Goal: Browse casually: Explore the website without a specific task or goal

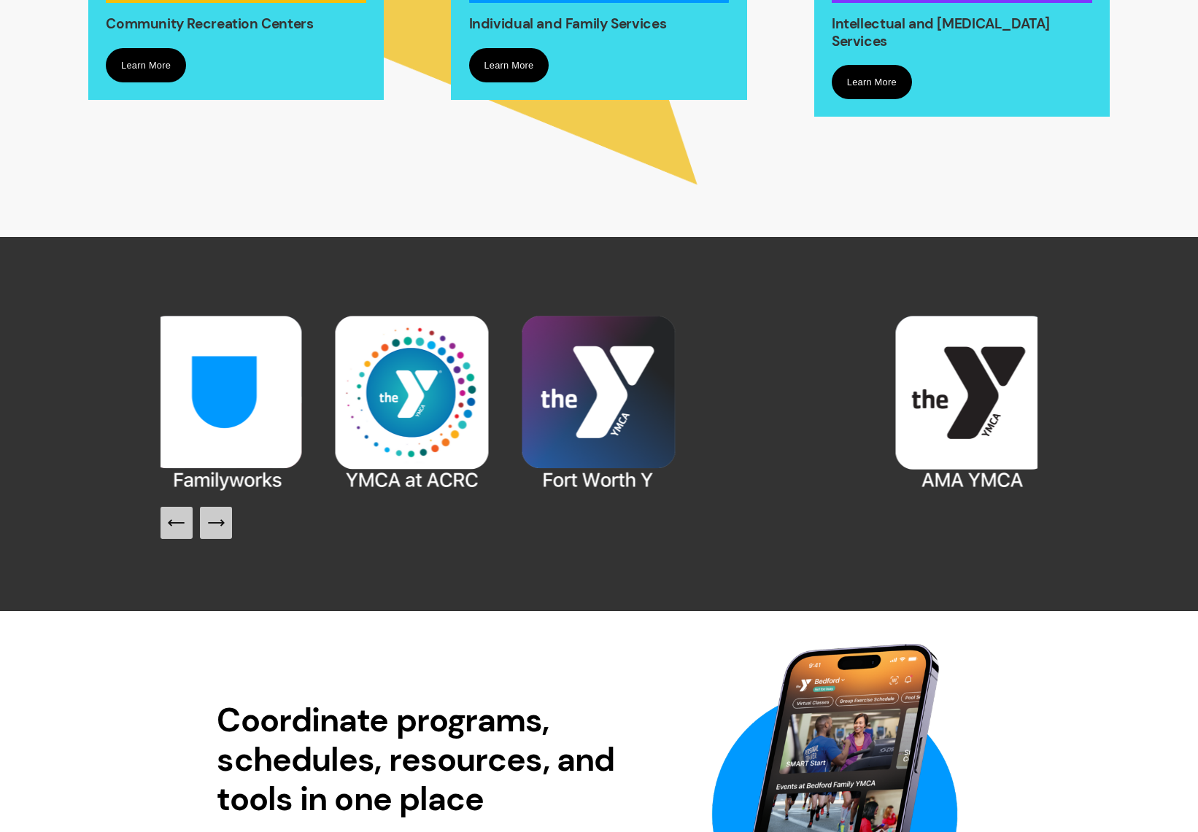
scroll to position [1459, 0]
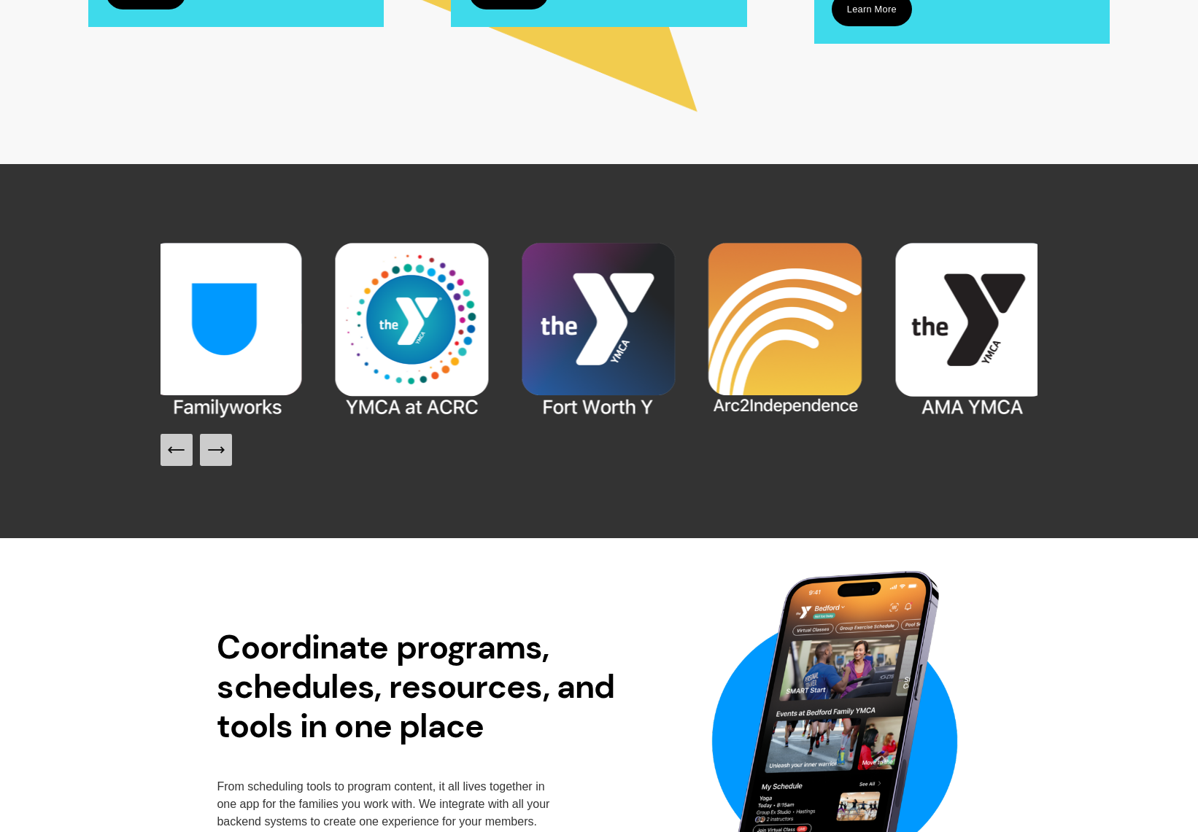
click at [217, 455] on icon "Next Slide" at bounding box center [216, 450] width 20 height 20
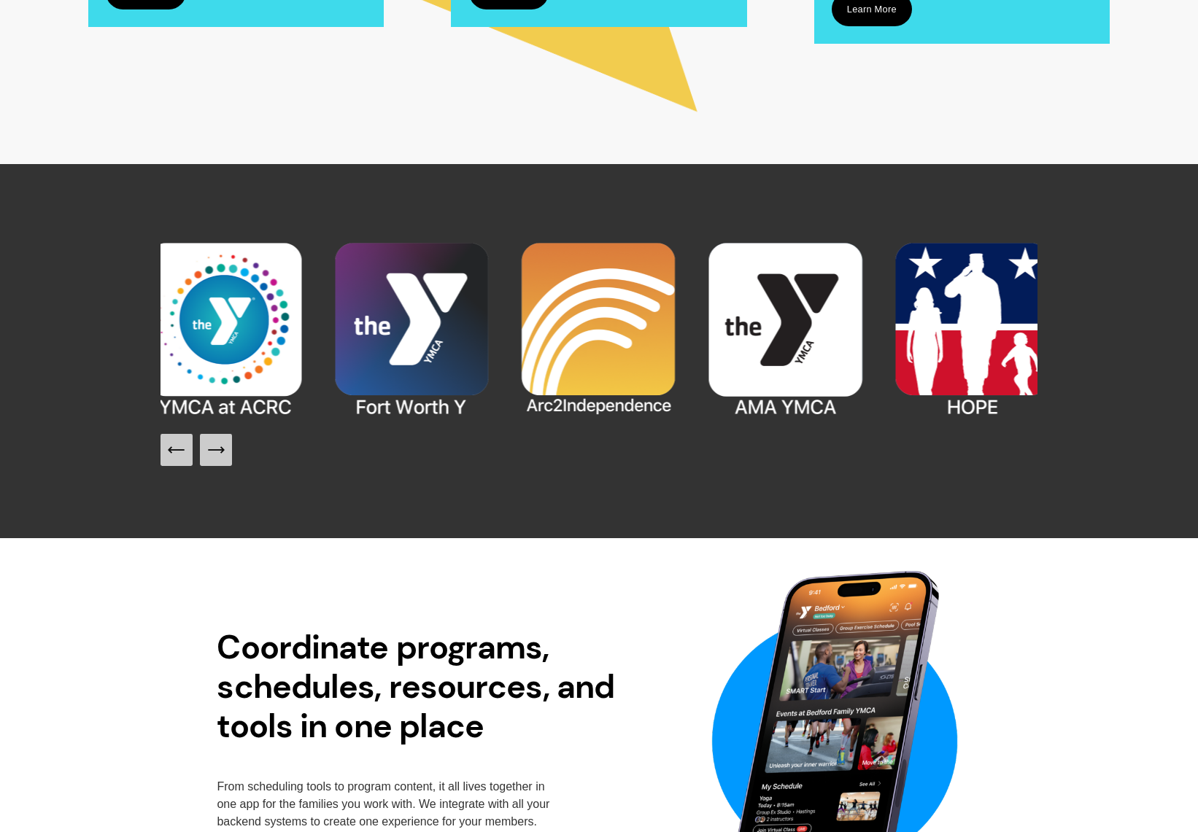
click at [217, 455] on icon "Next Slide" at bounding box center [216, 450] width 20 height 20
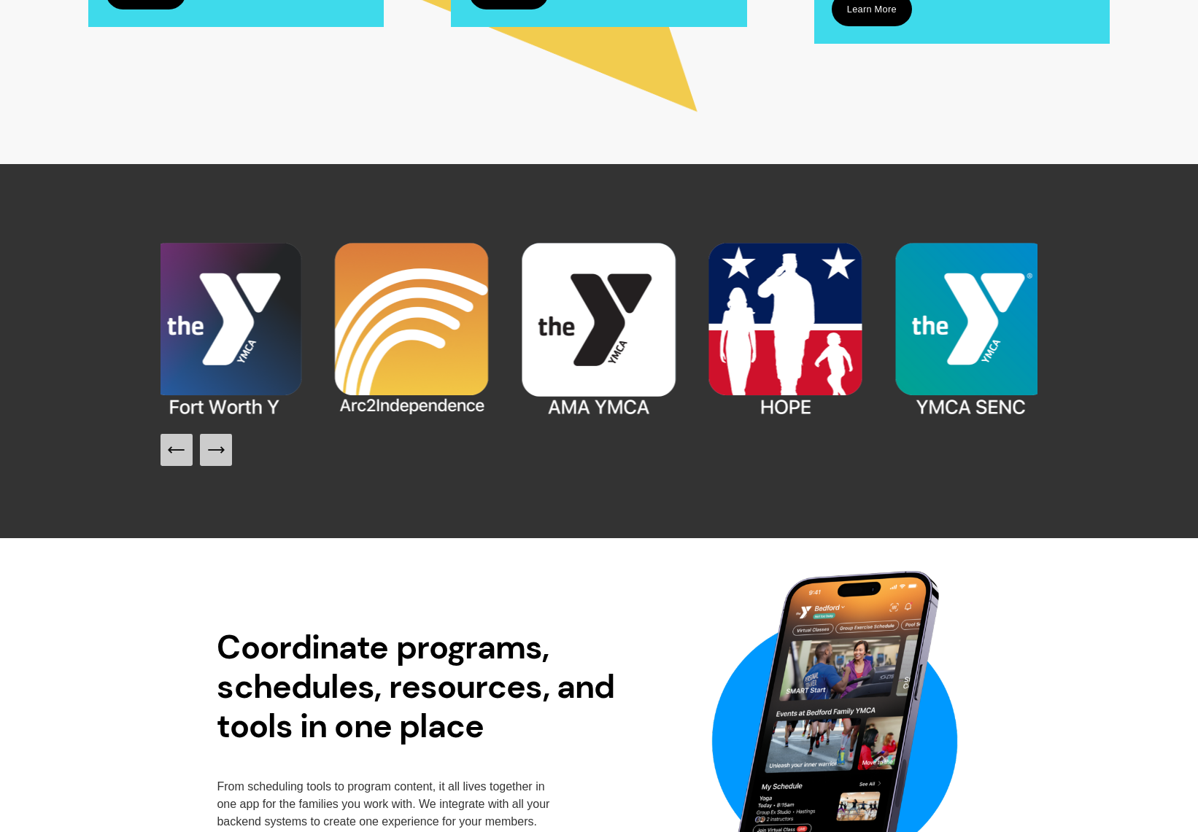
click at [217, 455] on icon "Next Slide" at bounding box center [216, 450] width 20 height 20
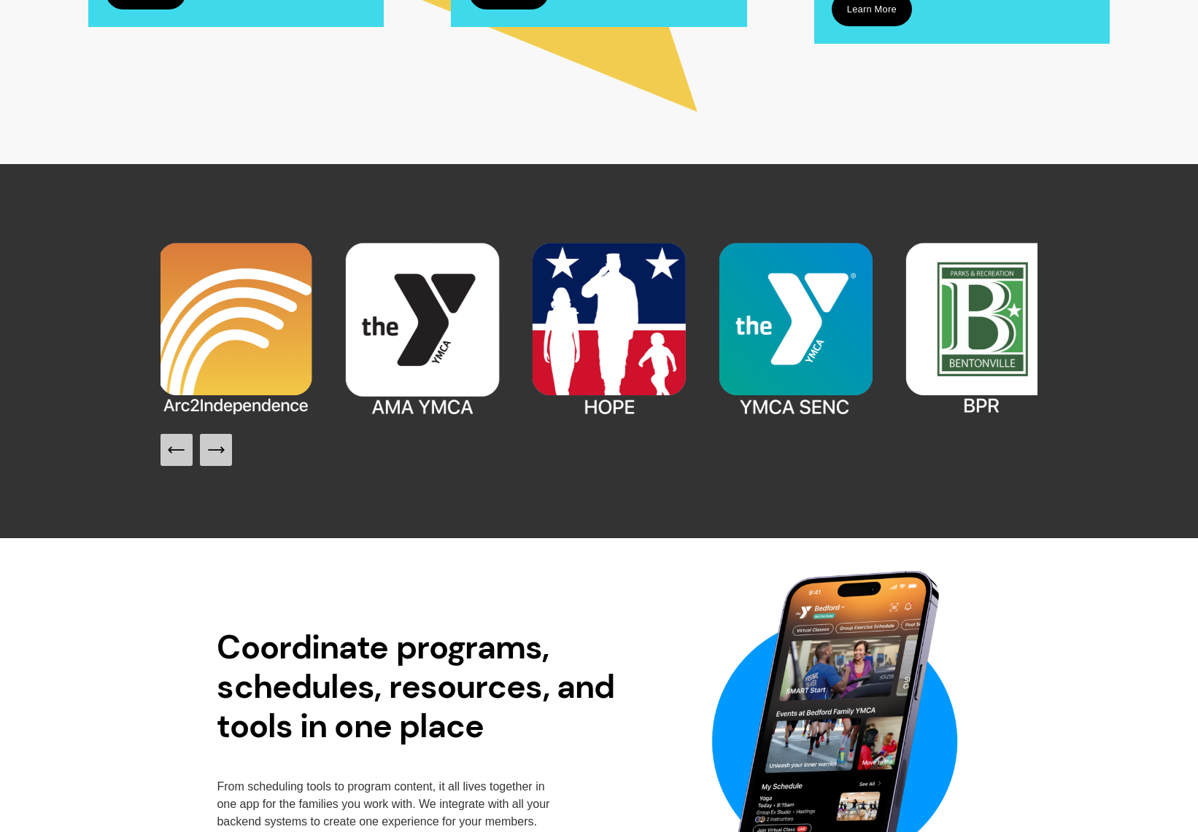
click at [217, 455] on icon "Next Slide" at bounding box center [216, 450] width 20 height 20
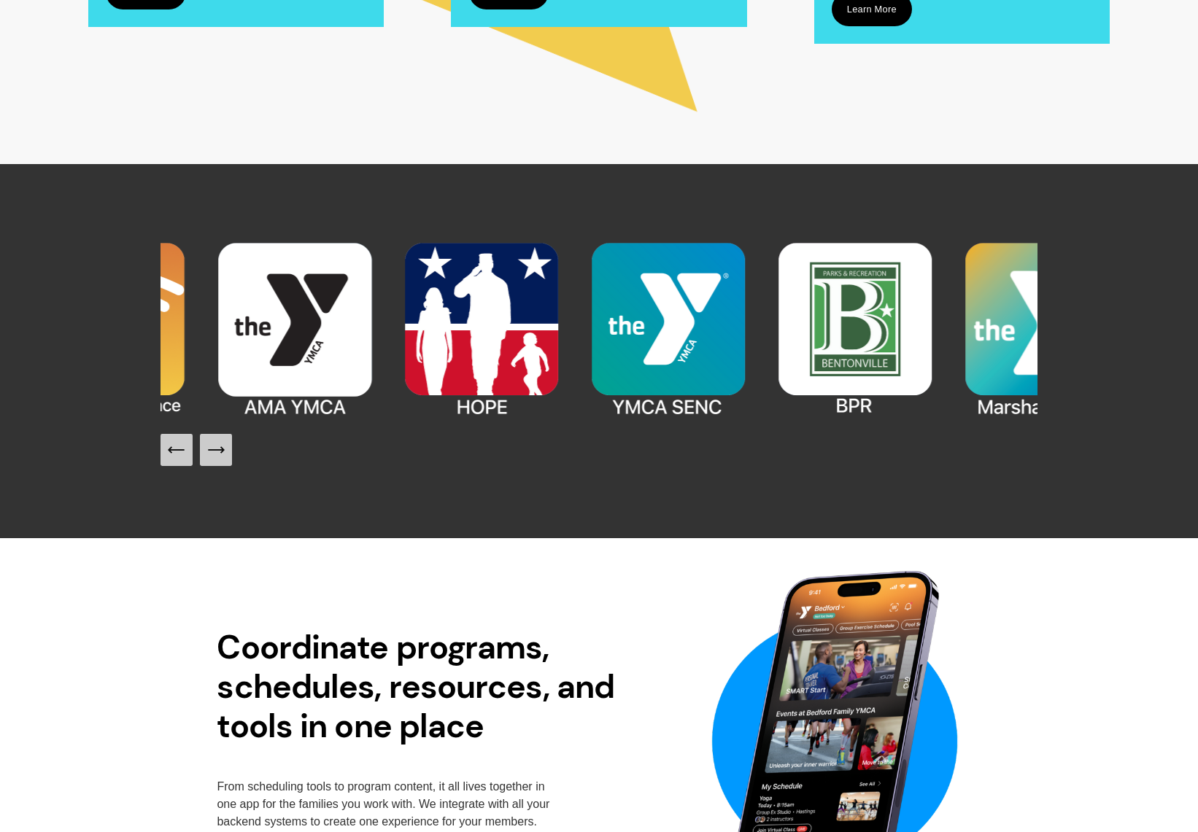
click at [217, 455] on icon "Next Slide" at bounding box center [216, 450] width 20 height 20
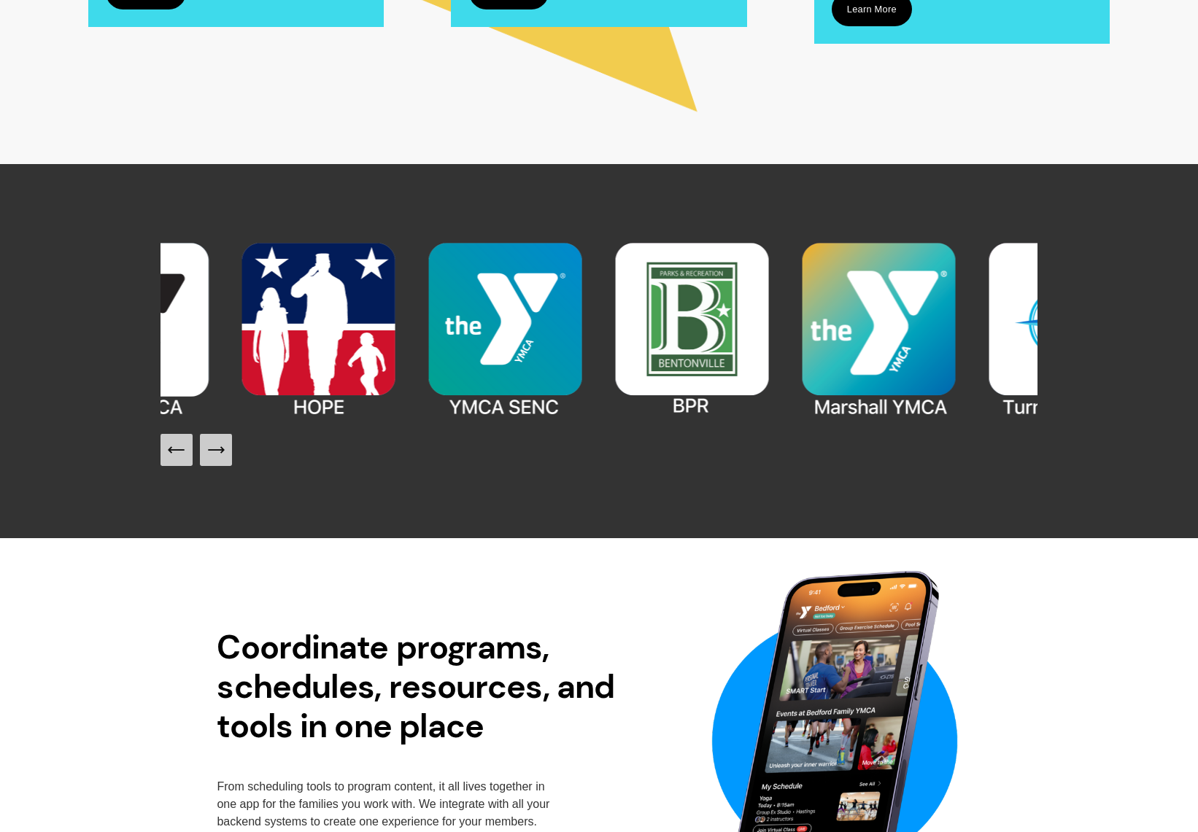
click at [217, 455] on icon "Next Slide" at bounding box center [216, 450] width 20 height 20
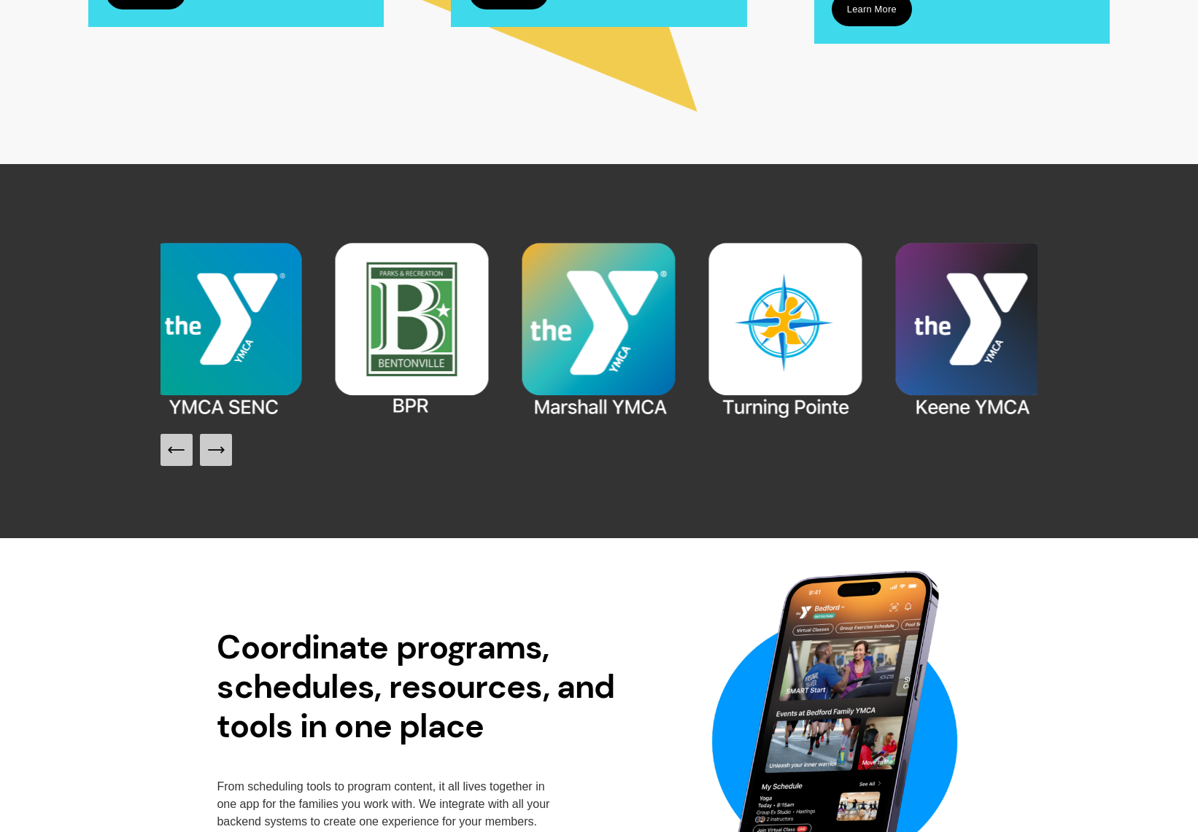
click at [217, 455] on icon "Next Slide" at bounding box center [216, 450] width 20 height 20
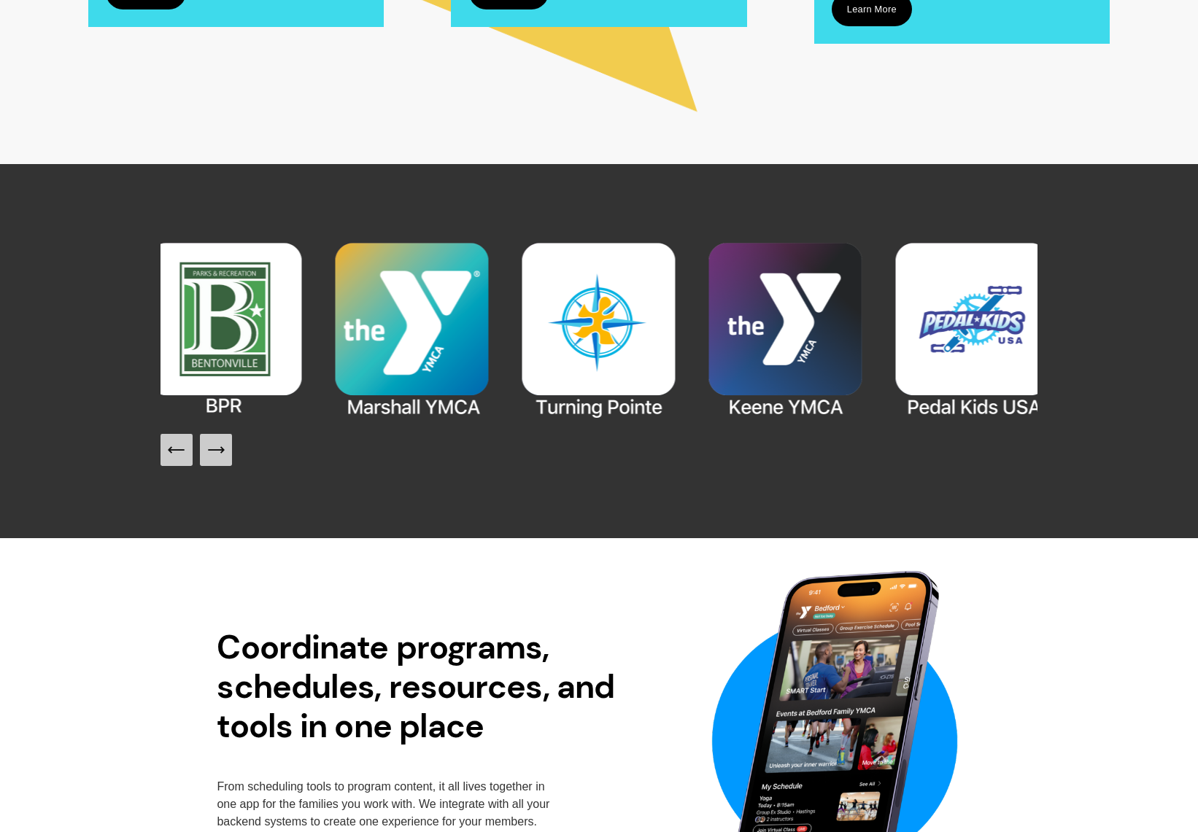
click at [217, 455] on icon "Next Slide" at bounding box center [216, 450] width 20 height 20
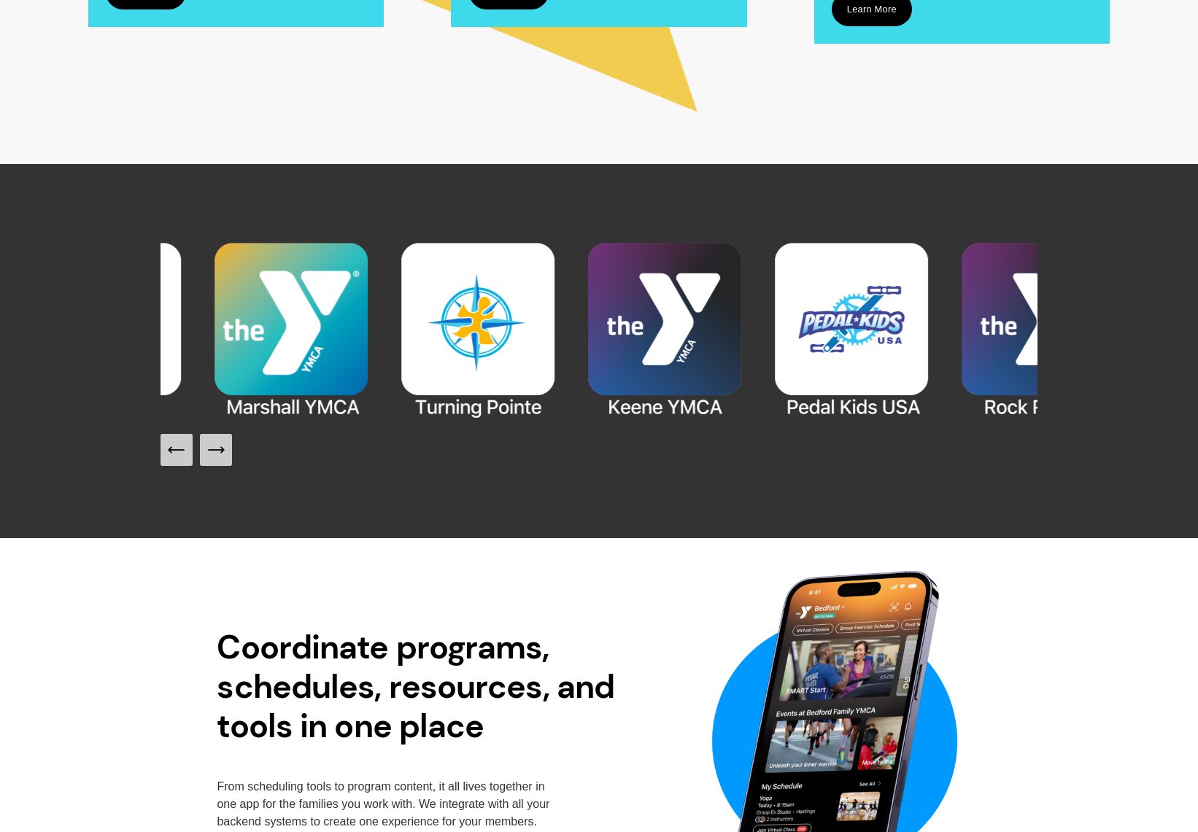
click at [217, 455] on icon "Next Slide" at bounding box center [216, 450] width 20 height 20
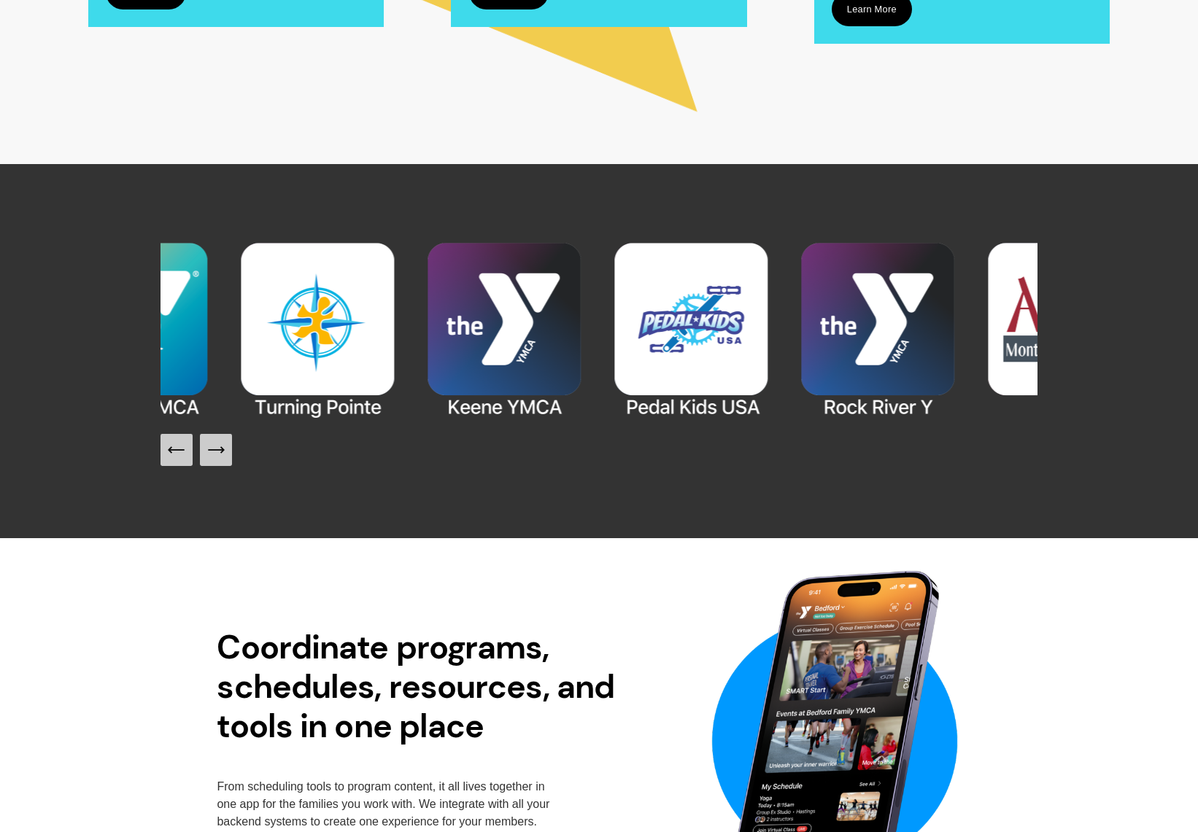
click at [217, 455] on icon "Next Slide" at bounding box center [216, 450] width 20 height 20
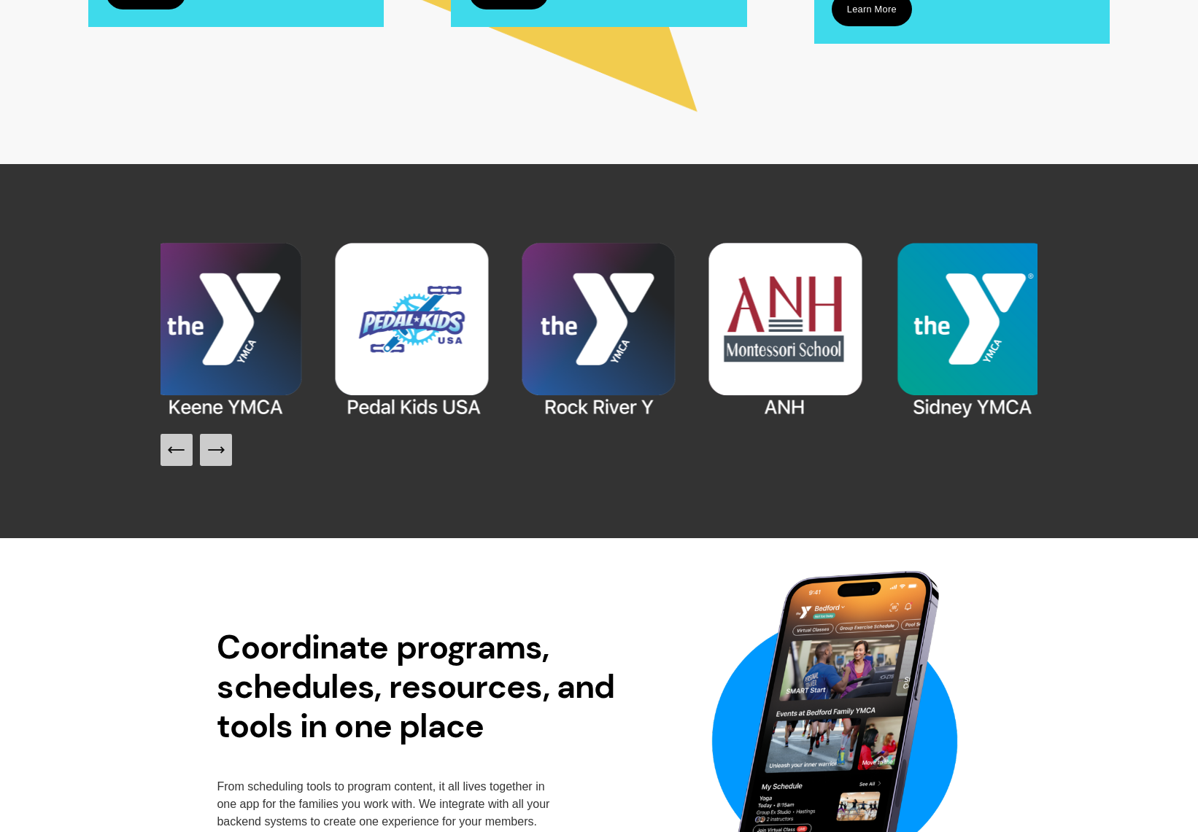
click at [217, 455] on icon "Next Slide" at bounding box center [216, 450] width 20 height 20
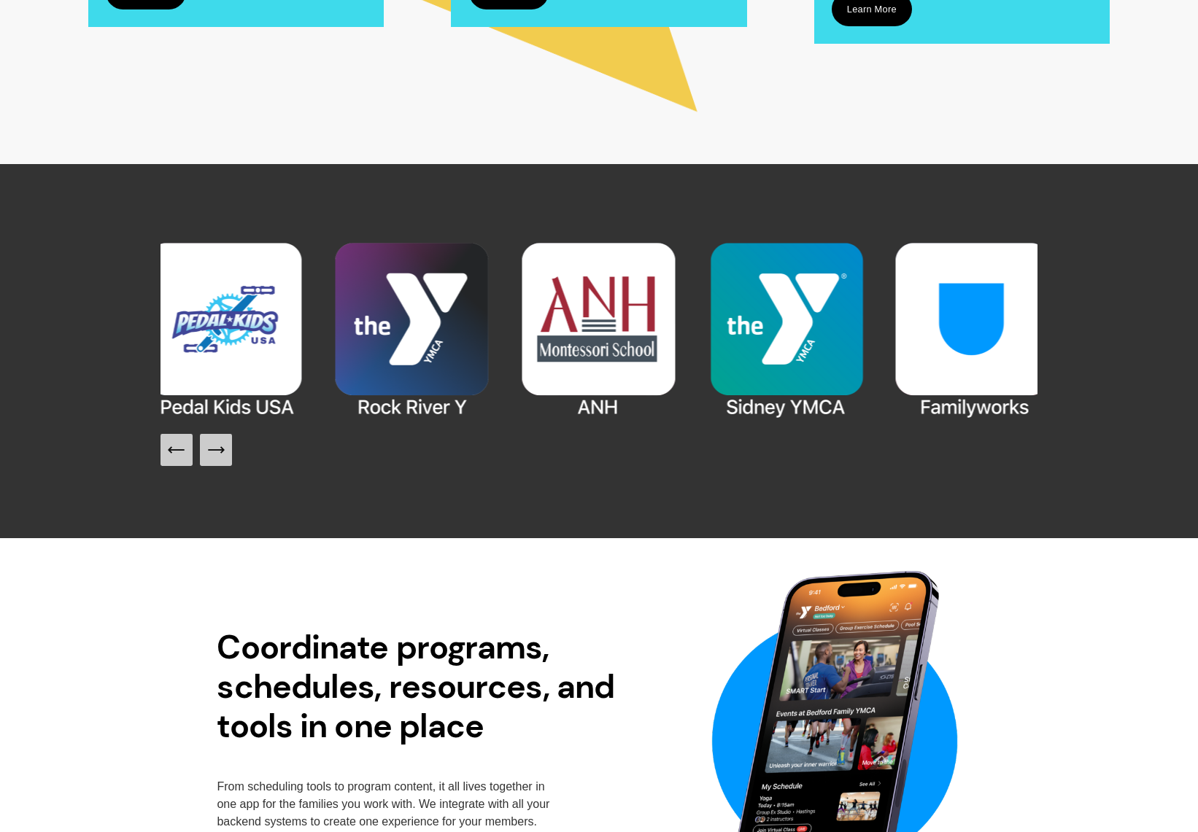
click at [217, 455] on icon "Next Slide" at bounding box center [216, 450] width 20 height 20
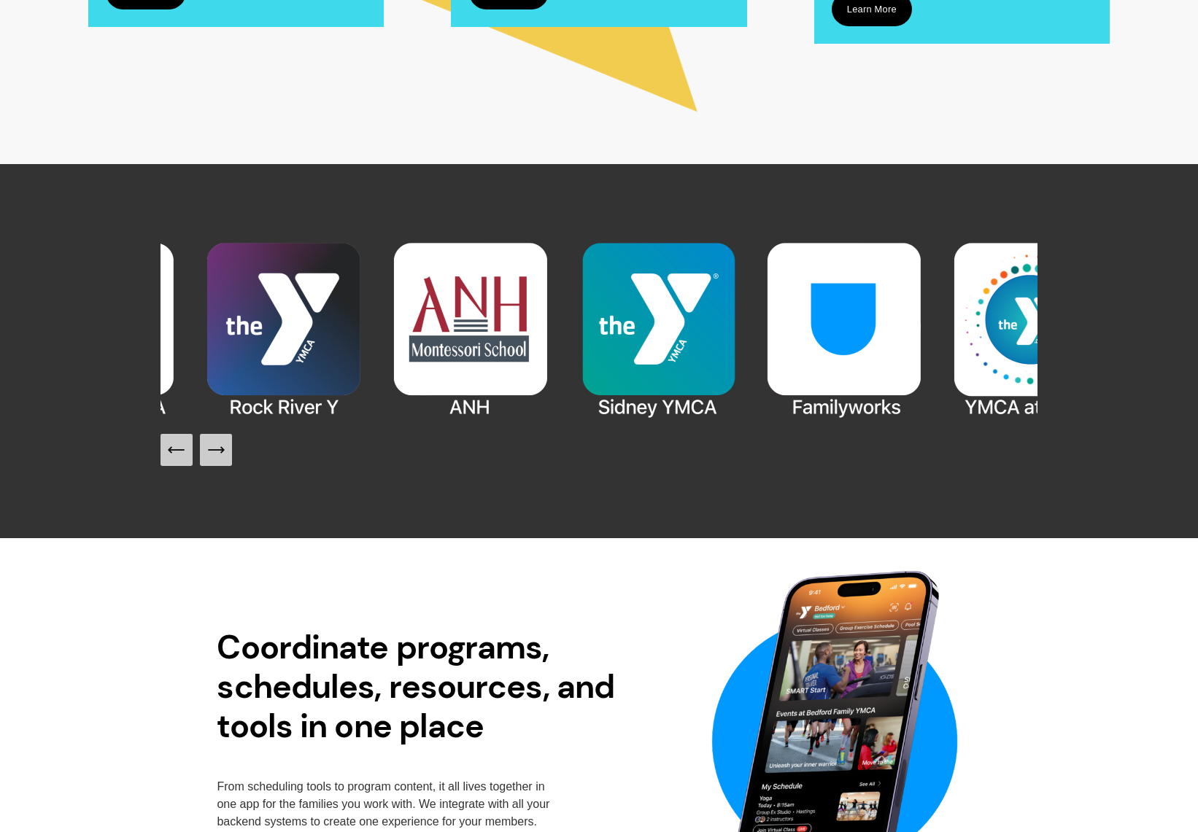
click at [217, 455] on icon "Next Slide" at bounding box center [216, 450] width 20 height 20
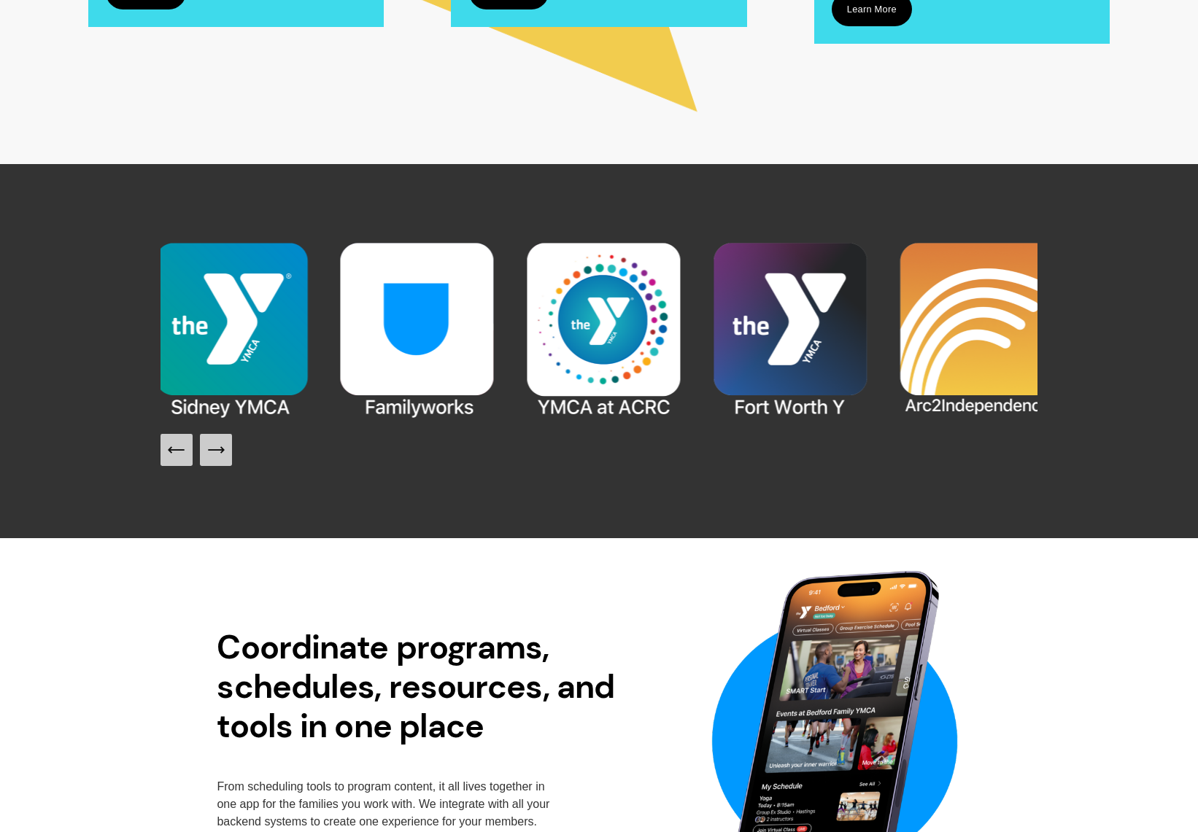
click at [217, 455] on icon "Next Slide" at bounding box center [216, 450] width 20 height 20
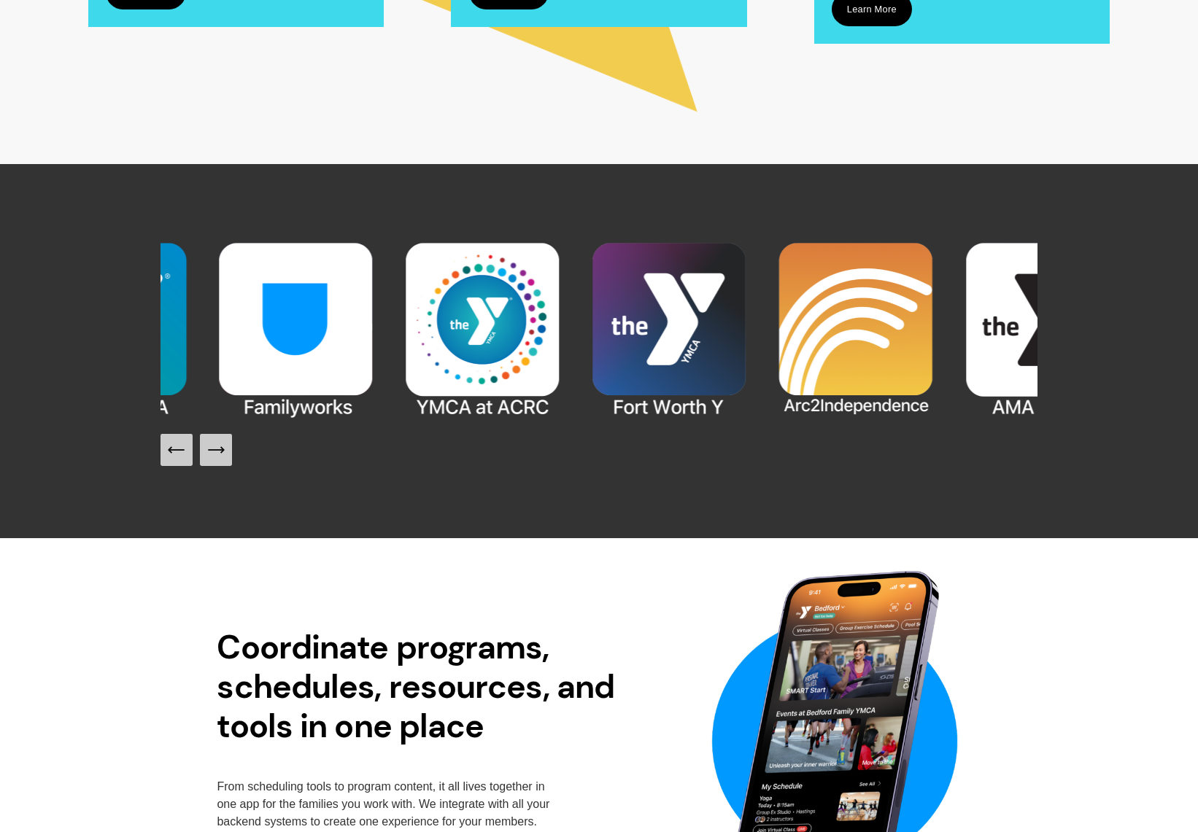
click at [217, 455] on icon "Next Slide" at bounding box center [216, 450] width 20 height 20
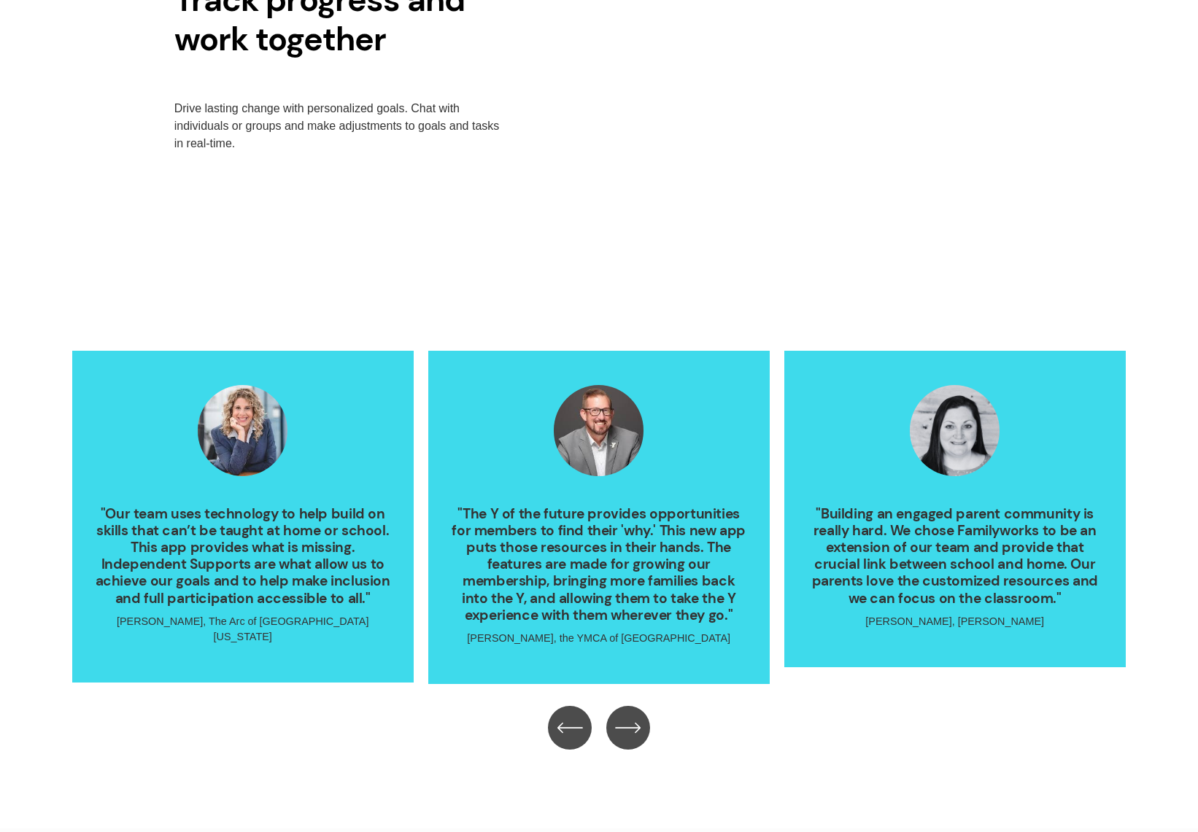
scroll to position [2991, 0]
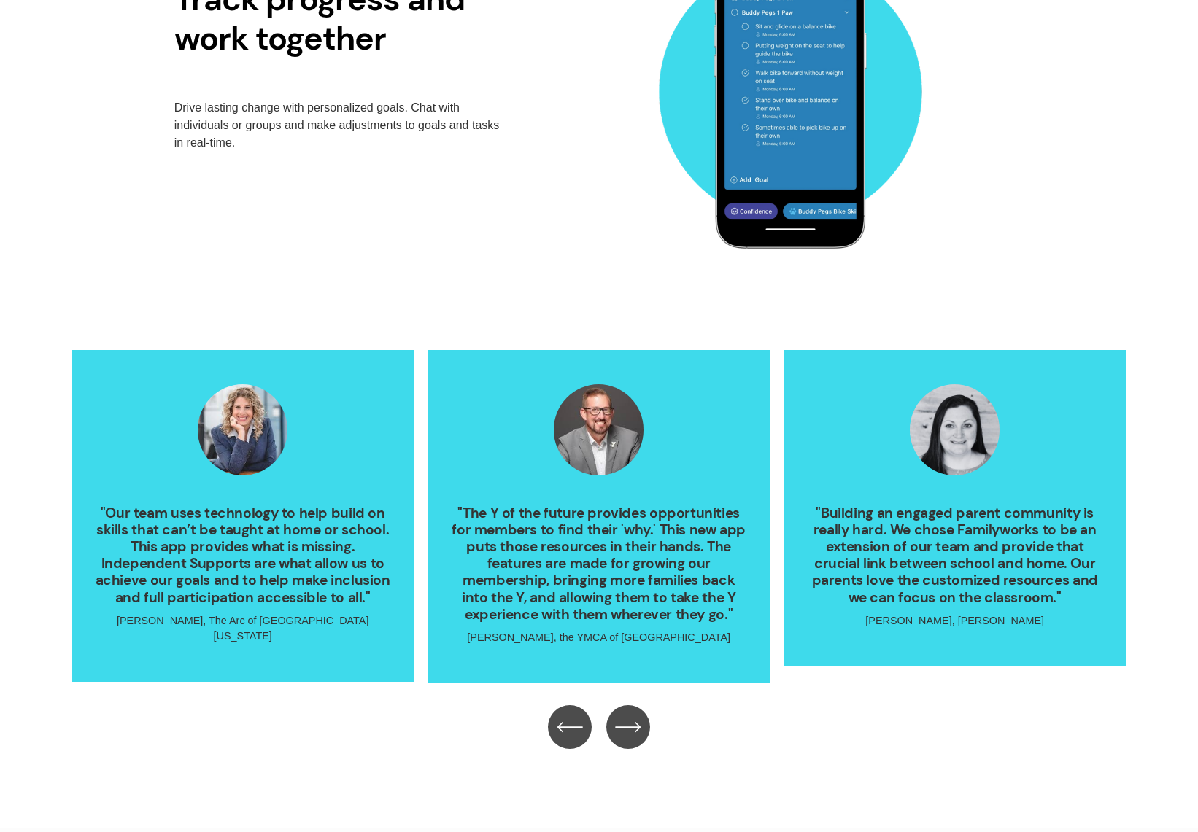
click at [269, 158] on div "Drive lasting change with personalized goals. Chat with individuals or groups a…" at bounding box center [341, 140] width 335 height 82
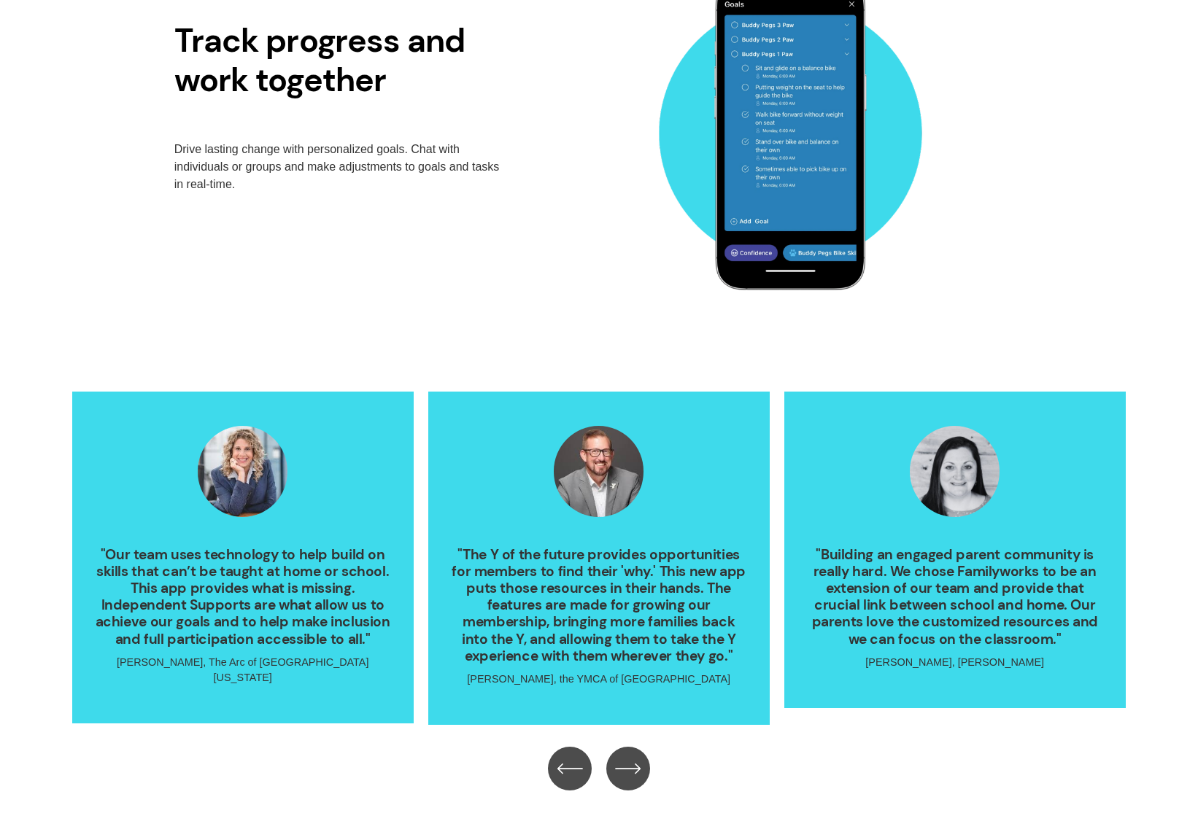
scroll to position [2845, 0]
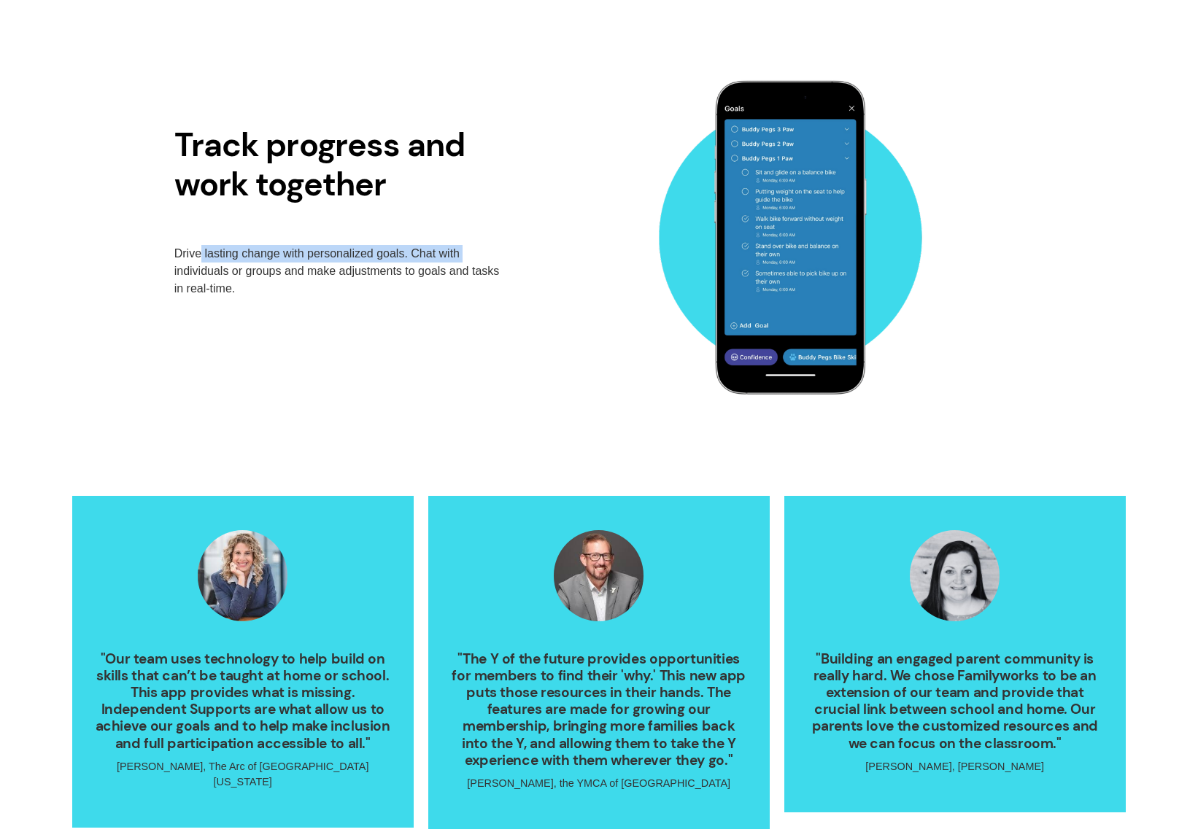
drag, startPoint x: 200, startPoint y: 259, endPoint x: 463, endPoint y: 255, distance: 263.4
click at [463, 255] on p "Drive lasting change with personalized goals. Chat with individuals or groups a…" at bounding box center [341, 271] width 335 height 53
click at [301, 287] on p "Drive lasting change with personalized goals. Chat with individuals or groups a…" at bounding box center [341, 271] width 335 height 53
drag, startPoint x: 272, startPoint y: 277, endPoint x: 411, endPoint y: 277, distance: 139.3
click at [411, 277] on p "Drive lasting change with personalized goals. Chat with individuals or groups a…" at bounding box center [341, 271] width 335 height 53
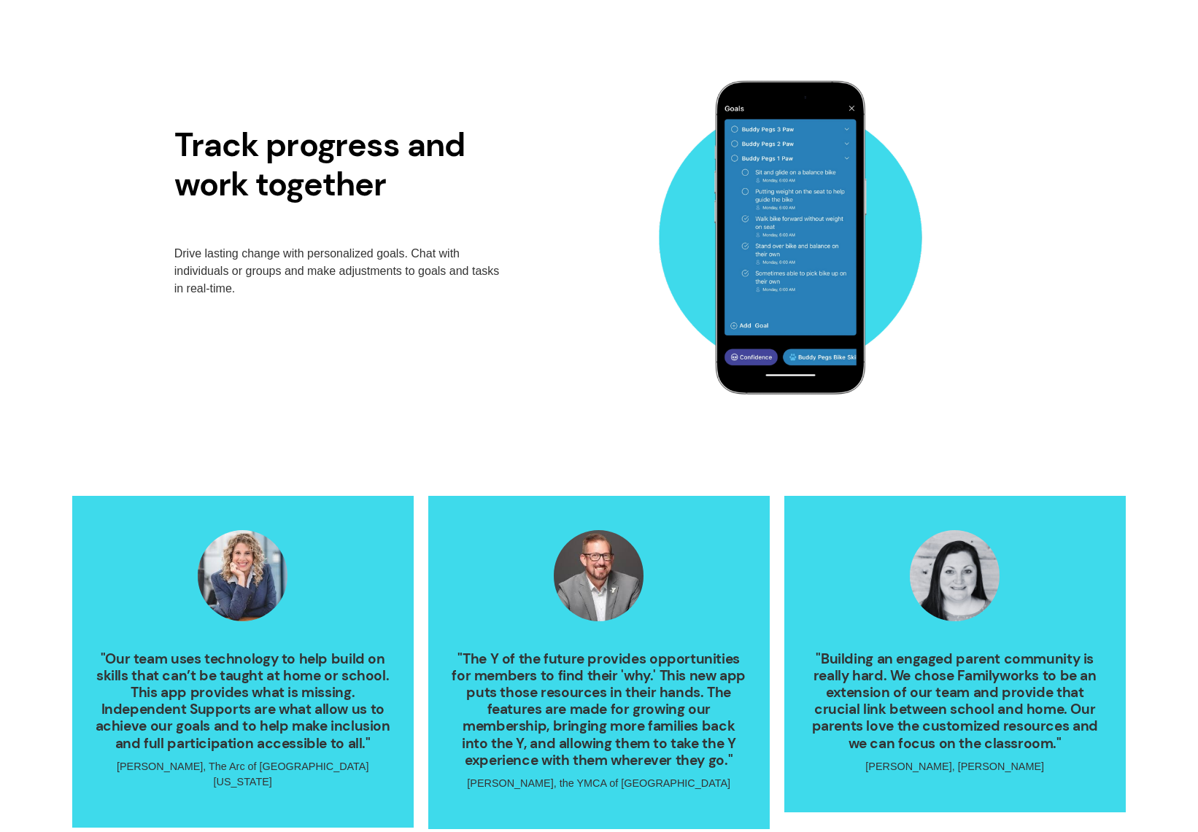
click at [303, 298] on p "Drive lasting change with personalized goals. Chat with individuals or groups a…" at bounding box center [341, 271] width 335 height 53
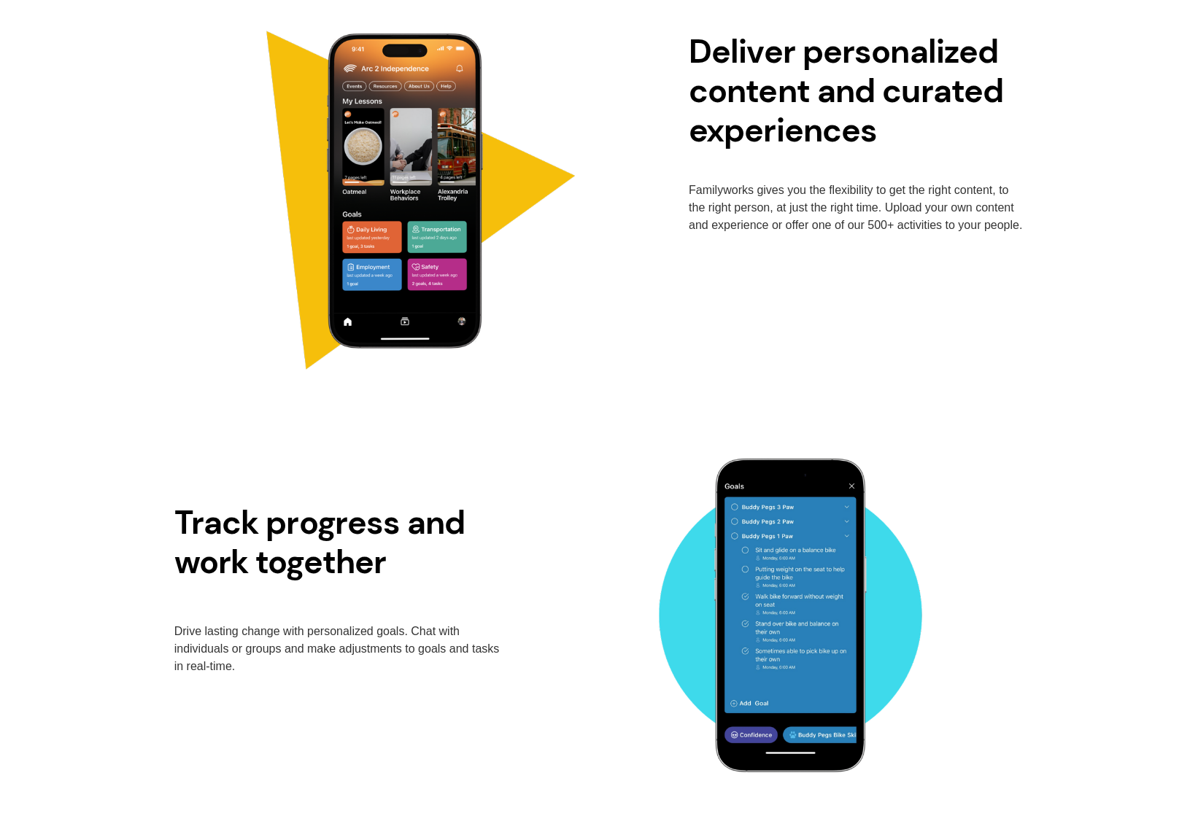
scroll to position [2677, 0]
